Goal: Information Seeking & Learning: Learn about a topic

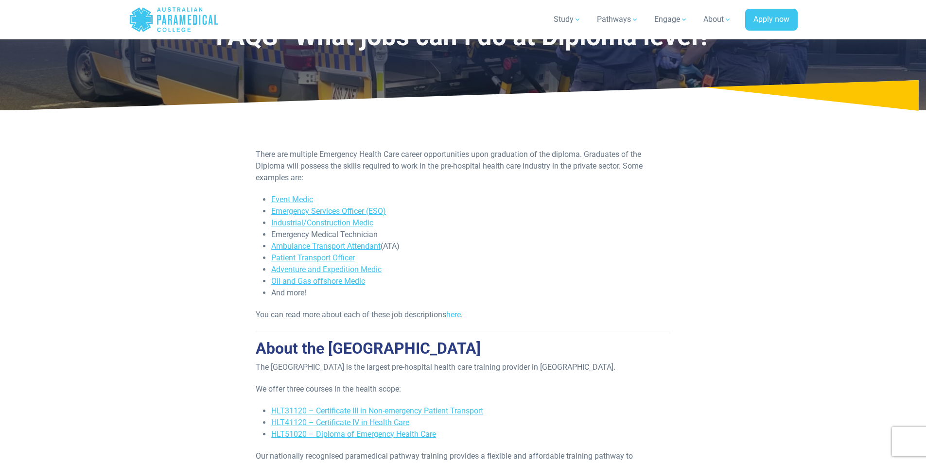
scroll to position [49, 0]
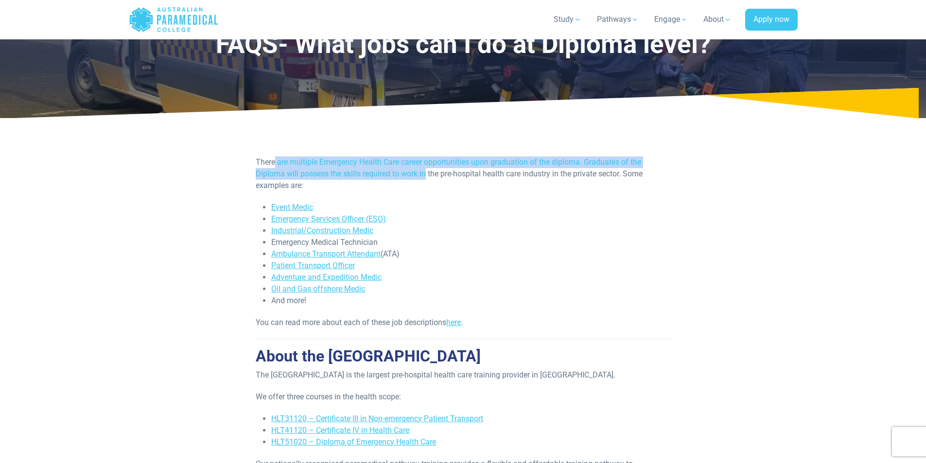
drag, startPoint x: 274, startPoint y: 154, endPoint x: 427, endPoint y: 177, distance: 154.9
click at [427, 177] on section "There are multiple Emergency Health Care career opportunities upon graduation o…" at bounding box center [463, 373] width 681 height 497
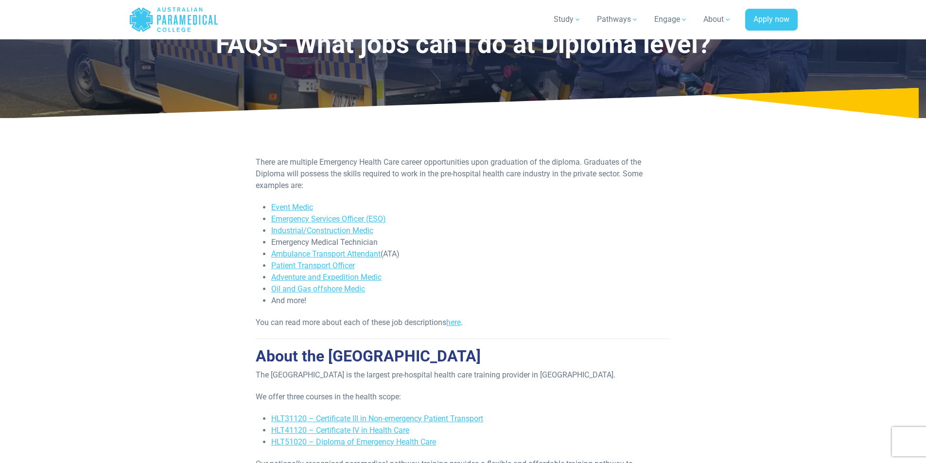
click at [446, 188] on p "There are multiple Emergency Health Care career opportunities upon graduation o…" at bounding box center [463, 174] width 415 height 35
click at [371, 216] on link "Emergency Services Officer (ESO)" at bounding box center [328, 218] width 115 height 9
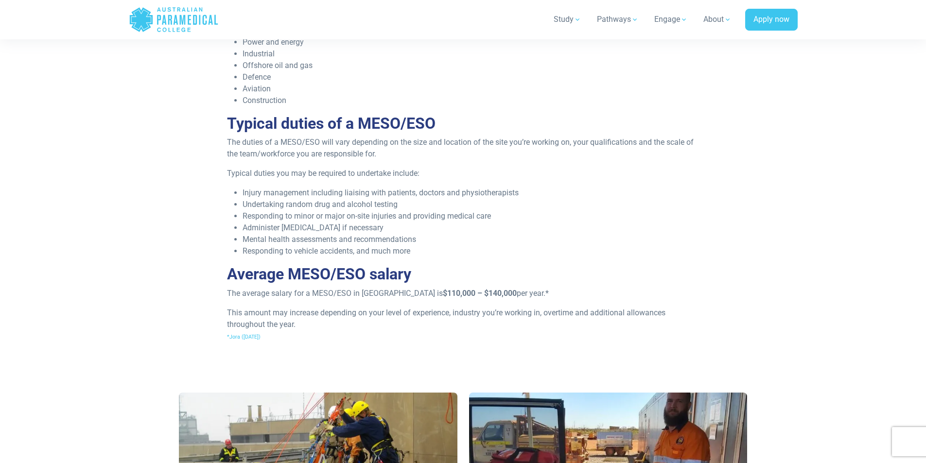
scroll to position [583, 0]
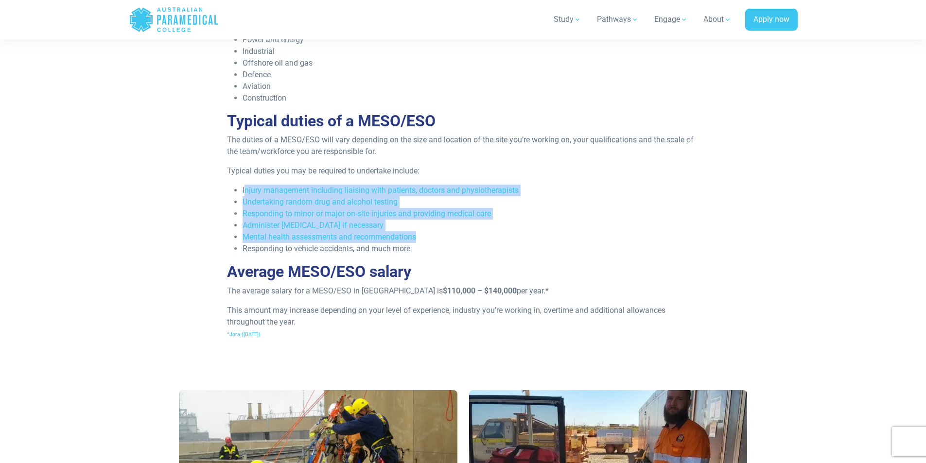
drag, startPoint x: 247, startPoint y: 185, endPoint x: 480, endPoint y: 239, distance: 240.1
click at [480, 239] on ul "Injury management including liaising with patients, doctors and physiotherapist…" at bounding box center [463, 220] width 472 height 70
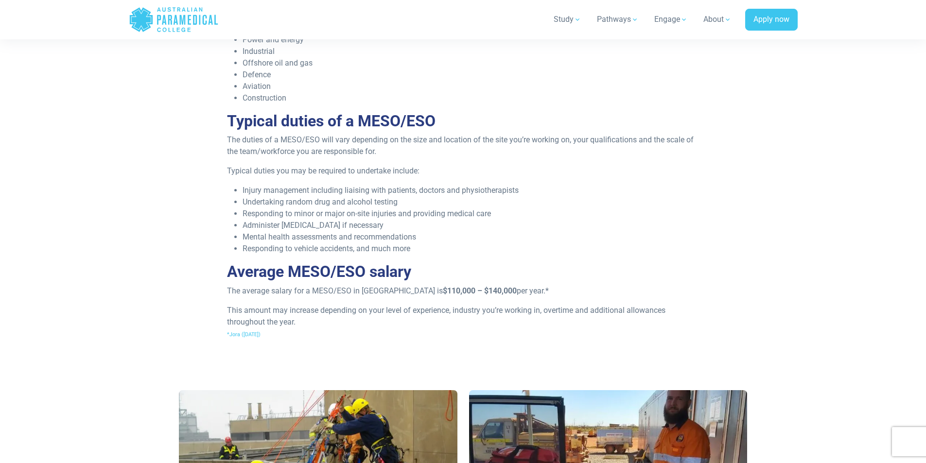
click at [496, 254] on li "Responding to vehicle accidents, and much more" at bounding box center [471, 249] width 457 height 12
drag, startPoint x: 375, startPoint y: 291, endPoint x: 507, endPoint y: 291, distance: 131.3
click at [506, 291] on p "The average salary for a MESO/ESO in Australia is $110,000 – $140,000 per year.*" at bounding box center [463, 291] width 472 height 12
click at [513, 297] on div "A Medical Emergency Services Officer (MESO) or Emergency Services Officer (ESO)…" at bounding box center [463, 62] width 484 height 569
click at [500, 323] on p "This amount may increase depending on your level of experience, industry you’re…" at bounding box center [463, 322] width 472 height 35
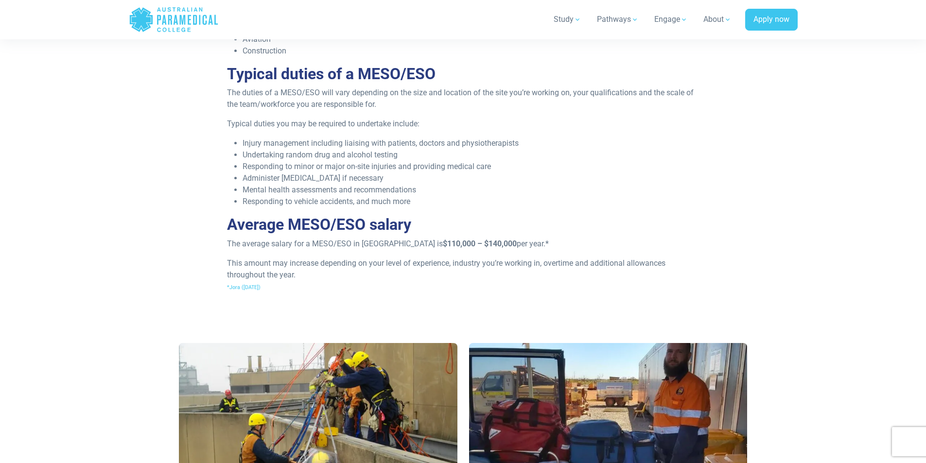
scroll to position [632, 0]
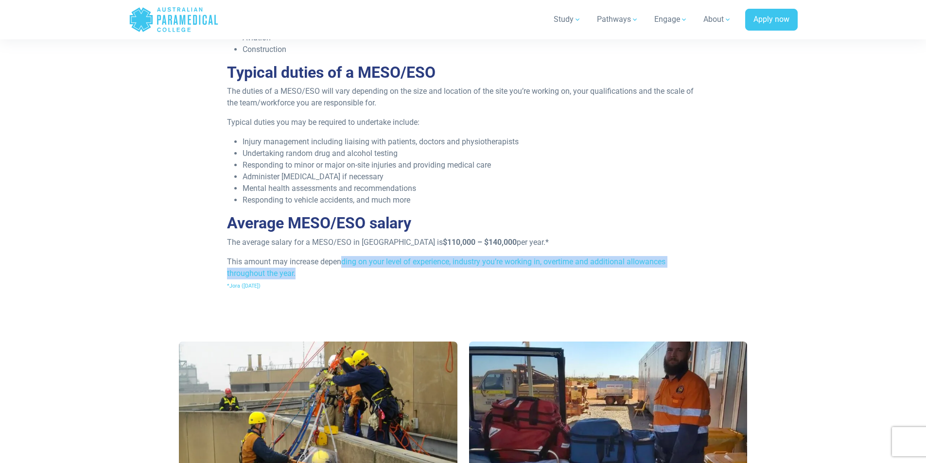
drag, startPoint x: 353, startPoint y: 264, endPoint x: 449, endPoint y: 272, distance: 96.1
click at [449, 272] on p "This amount may increase depending on your level of experience, industry you’re…" at bounding box center [463, 273] width 472 height 35
click at [451, 274] on p "This amount may increase depending on your level of experience, industry you’re…" at bounding box center [463, 273] width 472 height 35
click at [412, 279] on p "This amount may increase depending on your level of experience, industry you’re…" at bounding box center [463, 273] width 472 height 35
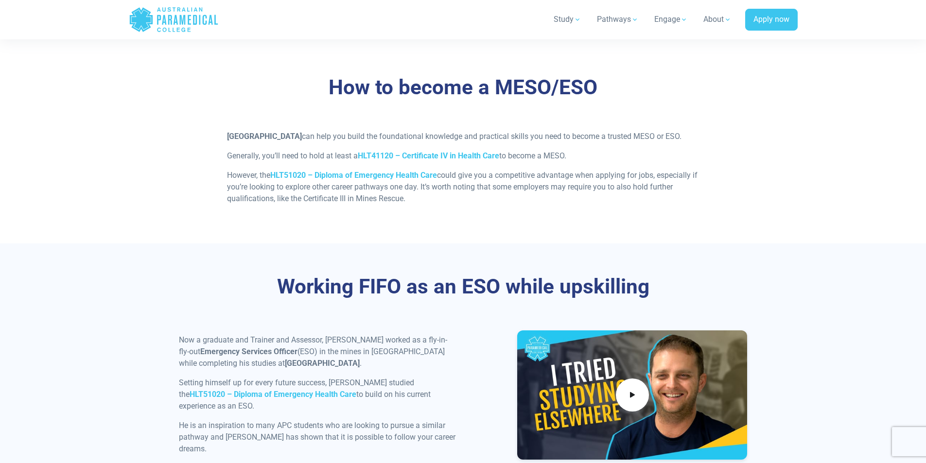
scroll to position [1118, 0]
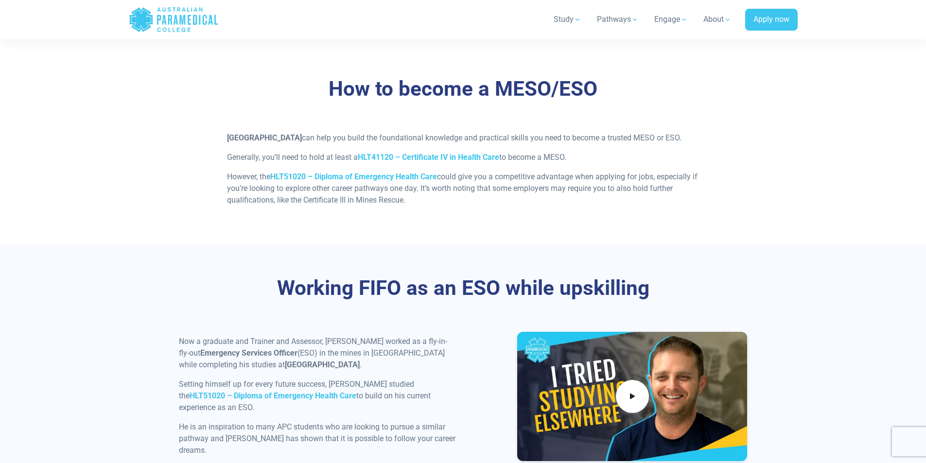
drag, startPoint x: 481, startPoint y: 190, endPoint x: 651, endPoint y: 209, distance: 170.8
click at [650, 206] on p "However, the HLT51020 – Diploma of Emergency Health Care could give you a compe…" at bounding box center [463, 188] width 472 height 35
click at [648, 206] on p "However, the HLT51020 – Diploma of Emergency Health Care could give you a compe…" at bounding box center [463, 188] width 472 height 35
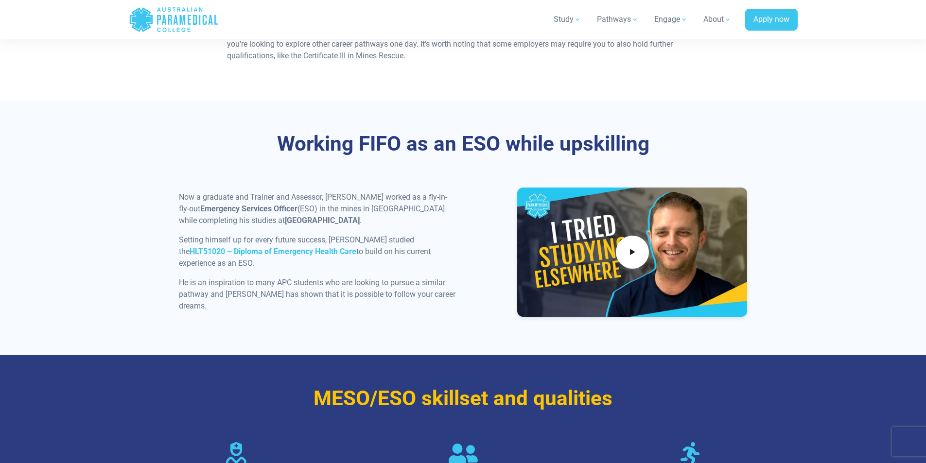
scroll to position [1264, 0]
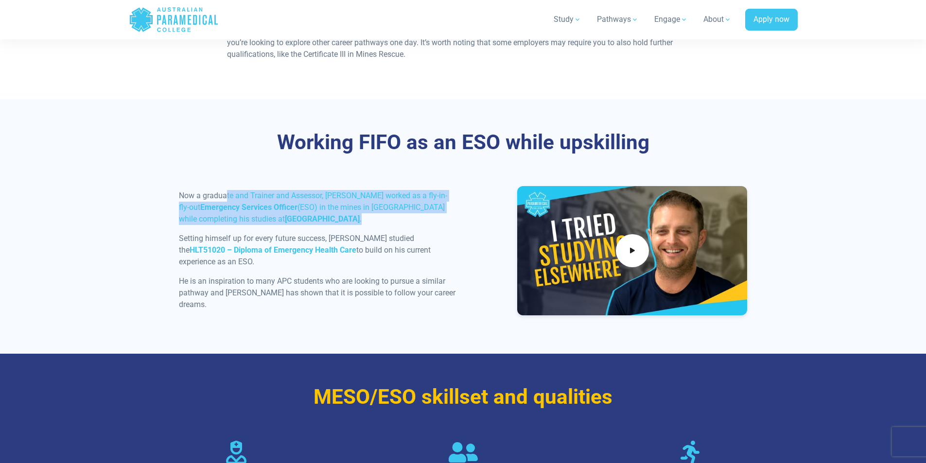
drag, startPoint x: 225, startPoint y: 211, endPoint x: 407, endPoint y: 240, distance: 184.1
click at [398, 225] on p "Now a graduate and Trainer and Assessor, Nathan worked as a fly-in-fly-out Emer…" at bounding box center [318, 207] width 279 height 35
click at [412, 225] on p "Now a graduate and Trainer and Assessor, Nathan worked as a fly-in-fly-out Emer…" at bounding box center [318, 207] width 279 height 35
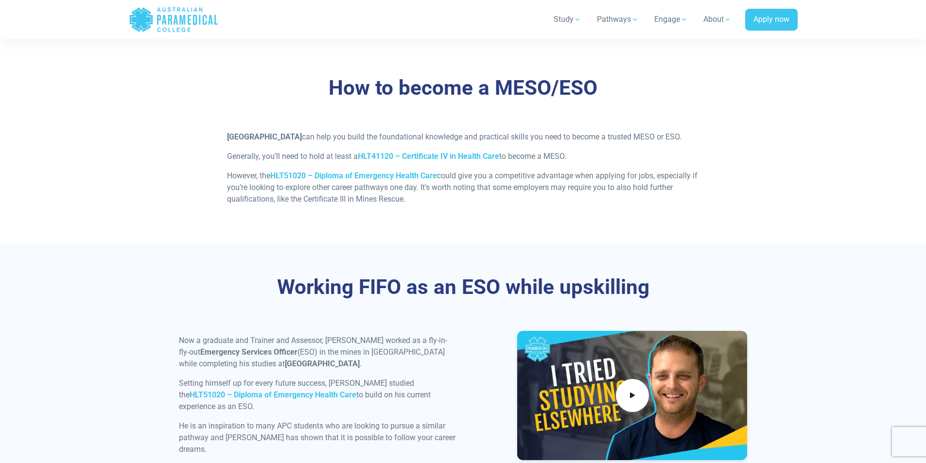
scroll to position [1118, 0]
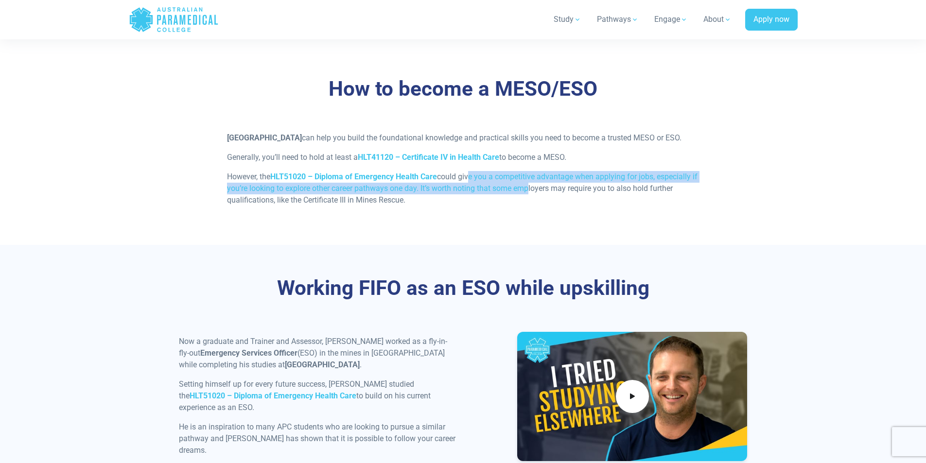
drag, startPoint x: 477, startPoint y: 188, endPoint x: 532, endPoint y: 197, distance: 56.6
click at [532, 197] on p "However, the HLT51020 – Diploma of Emergency Health Care could give you a compe…" at bounding box center [463, 188] width 472 height 35
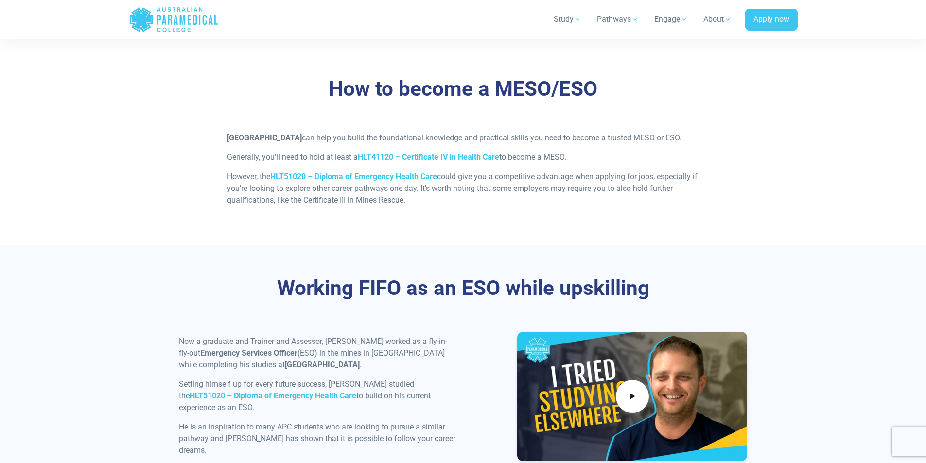
click at [541, 206] on p "However, the HLT51020 – Diploma of Emergency Health Care could give you a compe…" at bounding box center [463, 188] width 472 height 35
drag, startPoint x: 304, startPoint y: 214, endPoint x: 384, endPoint y: 212, distance: 80.2
click at [405, 206] on p "However, the HLT51020 – Diploma of Emergency Health Care could give you a compe…" at bounding box center [463, 188] width 472 height 35
copy p "Certificate III in Mines Rescue"
